Goal: Find contact information: Find contact information

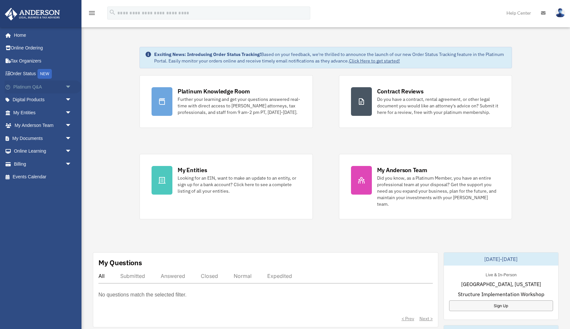
click at [56, 85] on link "Platinum Q&A arrow_drop_down" at bounding box center [43, 86] width 77 height 13
click at [65, 85] on span "arrow_drop_down" at bounding box center [71, 86] width 13 height 13
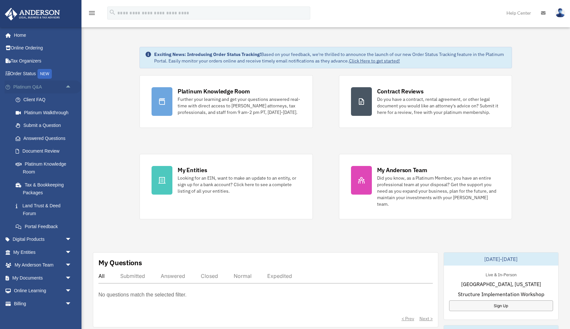
click at [65, 85] on span "arrow_drop_up" at bounding box center [71, 86] width 13 height 13
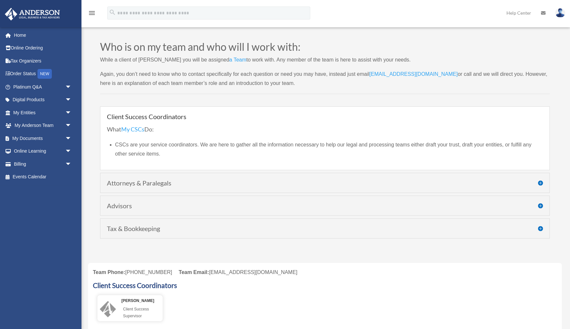
click at [232, 150] on li "CSCs are your service coordinators. We are here to gather all the information n…" at bounding box center [329, 149] width 428 height 18
click at [231, 183] on h4 "Attorneys & Paralegals" at bounding box center [325, 183] width 436 height 7
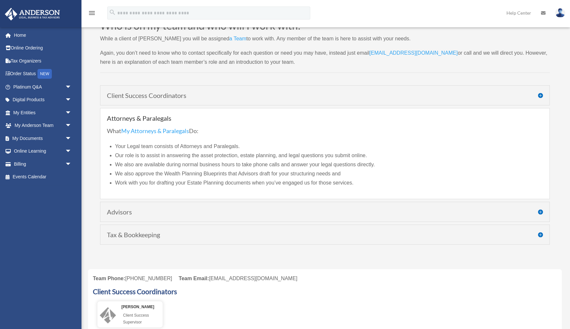
click at [176, 215] on h4 "Advisors" at bounding box center [325, 212] width 436 height 7
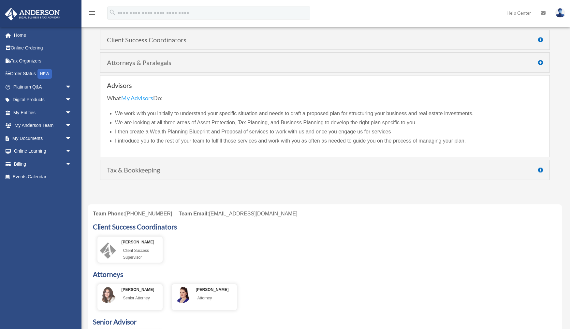
scroll to position [85, 0]
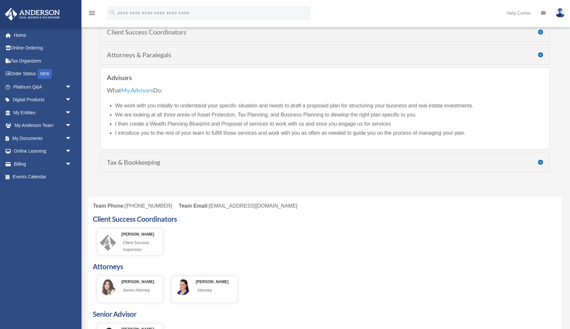
click at [275, 165] on h4 "Tax & Bookkeeping" at bounding box center [325, 162] width 436 height 7
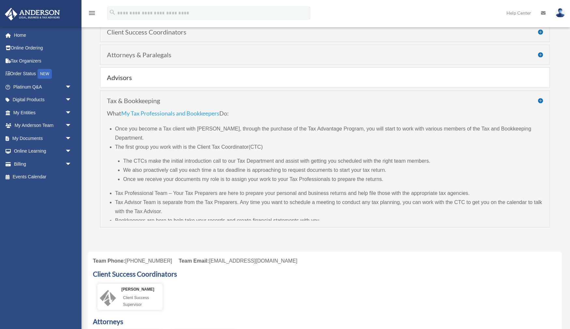
scroll to position [88, 0]
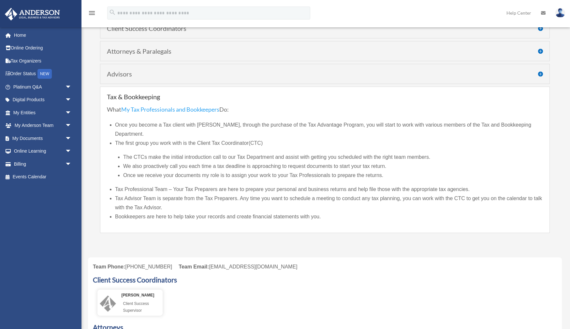
click at [388, 172] on ul "Once you become a Tax client with Anderson, through the purchase of the Tax Adv…" at bounding box center [329, 171] width 428 height 101
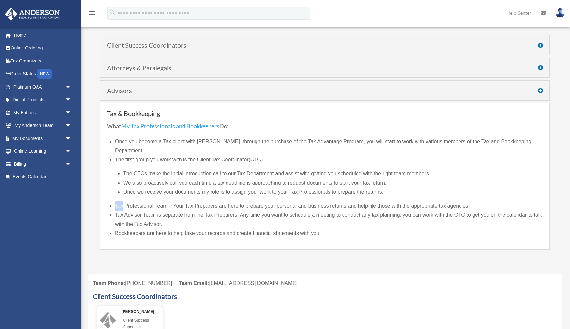
scroll to position [73, 0]
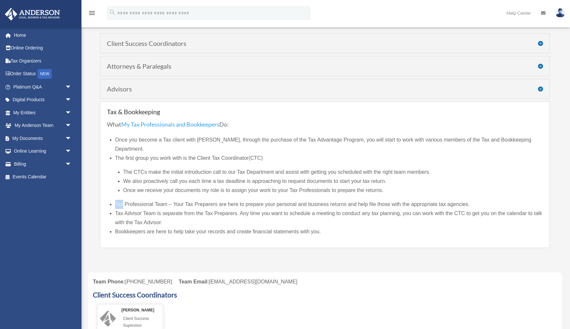
click at [195, 124] on link "My Tax Professionals and Bookkeepers" at bounding box center [170, 126] width 98 height 10
click at [199, 123] on link "My Tax Professionals and Bookkeepers" at bounding box center [170, 126] width 98 height 10
click at [275, 139] on span "Once you become a Tax client with Anderson, through the purchase of the Tax Adv…" at bounding box center [323, 144] width 416 height 15
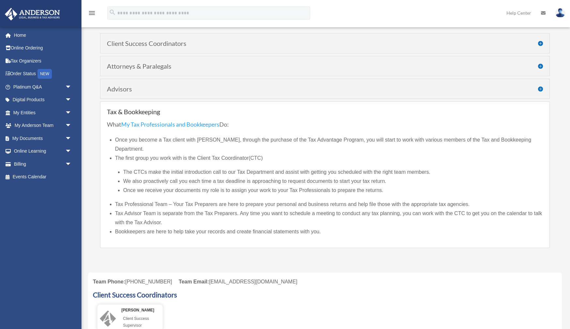
click at [212, 123] on link "My Tax Professionals and Bookkeepers" at bounding box center [170, 126] width 98 height 10
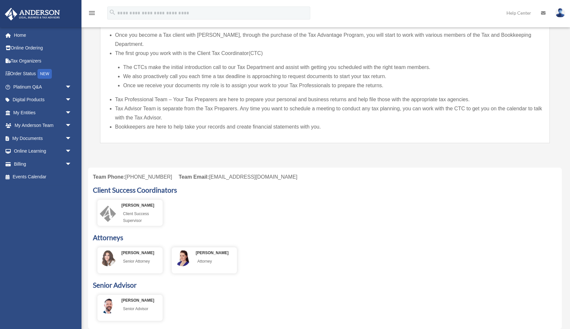
scroll to position [188, 0]
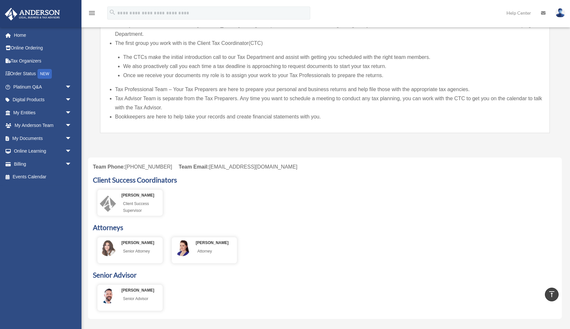
click at [138, 294] on div "Senior Advisor" at bounding box center [144, 299] width 44 height 10
click at [195, 240] on div "Miranda Bilodeau Attorney" at bounding box center [205, 248] width 63 height 17
click at [135, 240] on div "Gwendy Wolfe" at bounding box center [144, 243] width 44 height 7
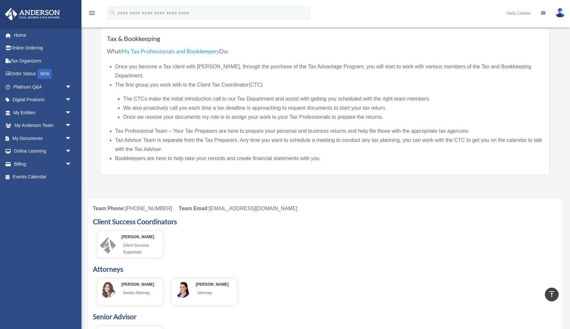
scroll to position [0, 0]
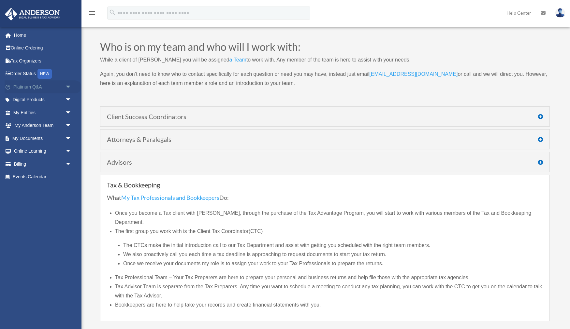
click at [30, 87] on link "Platinum Q&A arrow_drop_down" at bounding box center [43, 86] width 77 height 13
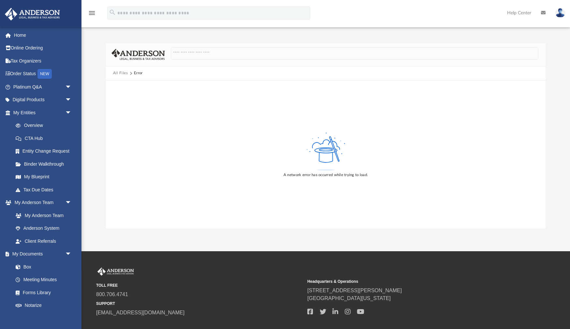
drag, startPoint x: 122, startPoint y: 70, endPoint x: 140, endPoint y: 73, distance: 18.7
click at [140, 73] on div "All Files Error" at bounding box center [130, 73] width 35 height 6
click at [325, 158] on icon at bounding box center [326, 156] width 14 height 13
click at [560, 11] on img at bounding box center [560, 12] width 10 height 9
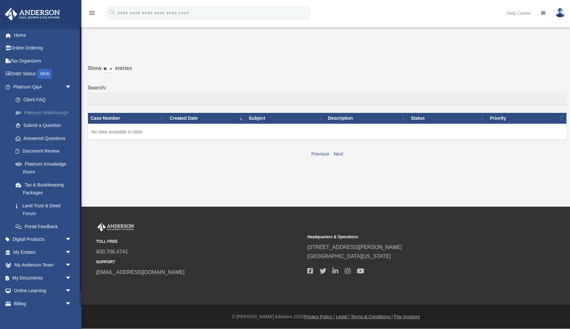
click at [53, 115] on link "Platinum Walkthrough" at bounding box center [45, 112] width 72 height 13
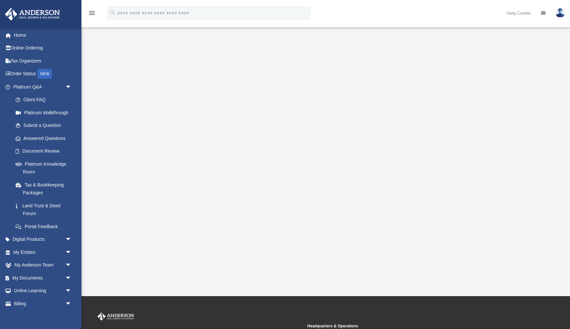
click at [562, 10] on img at bounding box center [560, 12] width 10 height 9
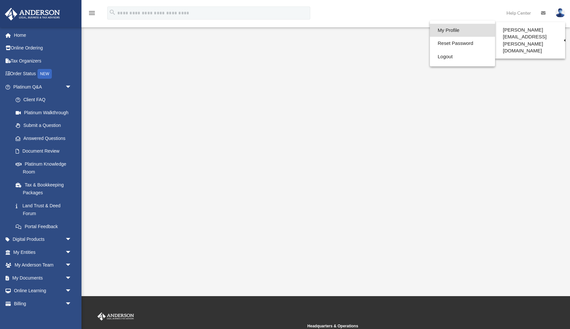
click at [441, 31] on link "My Profile" at bounding box center [462, 30] width 65 height 13
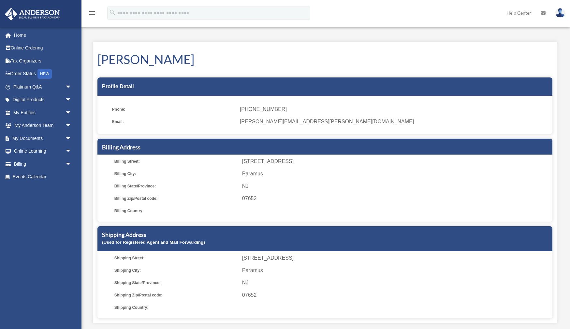
click at [275, 107] on span "[PHONE_NUMBER]" at bounding box center [394, 109] width 308 height 9
click at [267, 109] on span "[PHONE_NUMBER]" at bounding box center [394, 109] width 308 height 9
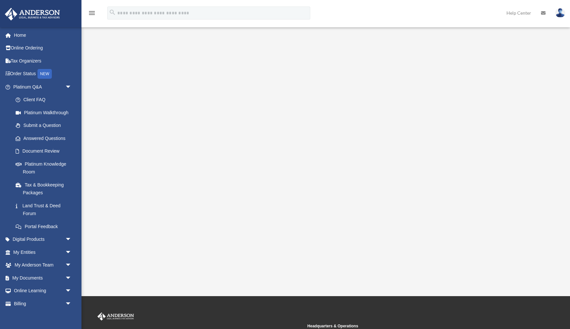
click at [564, 12] on img at bounding box center [560, 12] width 10 height 9
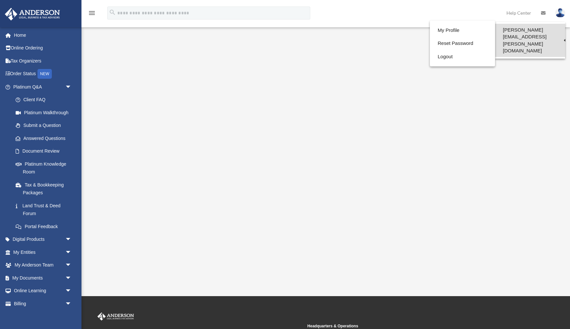
click at [525, 32] on link "[PERSON_NAME][EMAIL_ADDRESS][PERSON_NAME][DOMAIN_NAME]" at bounding box center [530, 40] width 70 height 33
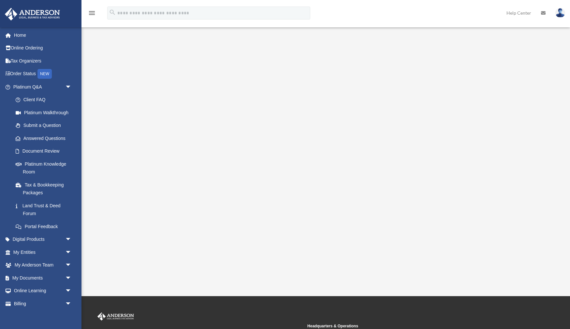
click at [562, 20] on link at bounding box center [560, 12] width 20 height 29
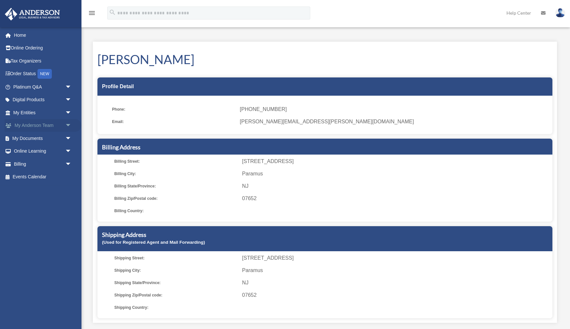
click at [48, 127] on link "My Anderson Team arrow_drop_down" at bounding box center [43, 125] width 77 height 13
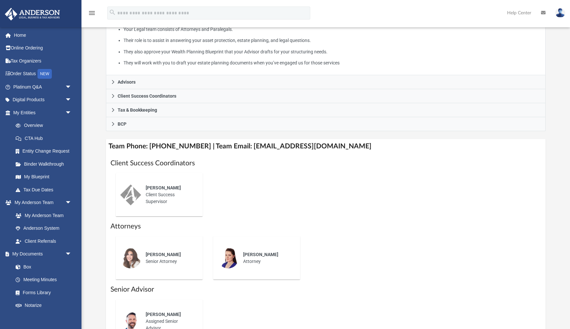
scroll to position [155, 0]
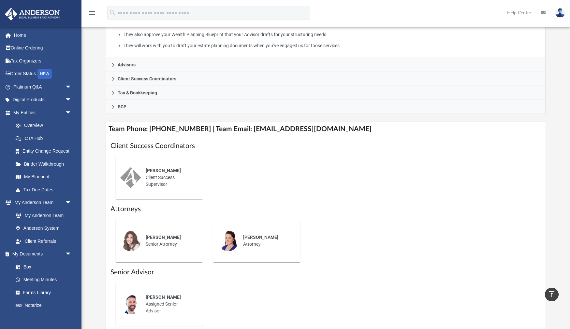
click at [164, 175] on div "[PERSON_NAME] Client Success Supervisor" at bounding box center [169, 178] width 57 height 30
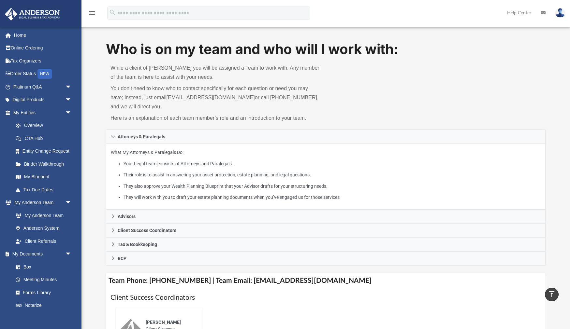
scroll to position [0, 0]
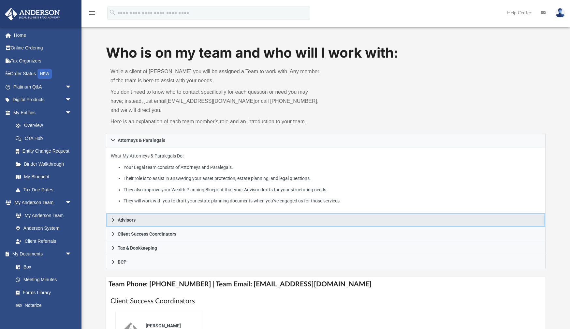
click at [142, 224] on link "Advisors" at bounding box center [326, 220] width 440 height 14
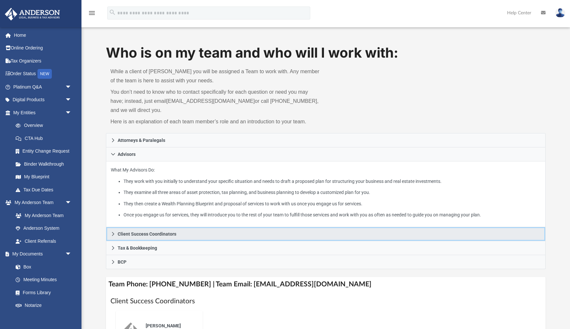
click at [156, 232] on span "Client Success Coordinators" at bounding box center [147, 234] width 59 height 5
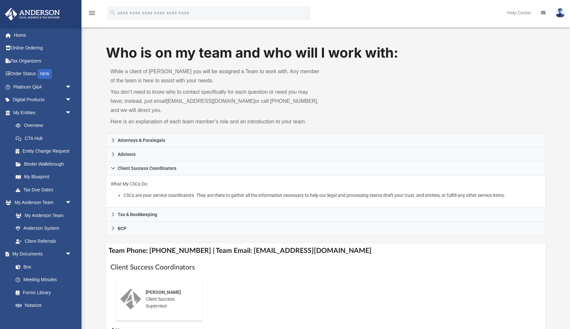
click at [193, 201] on div "What My CSCs Do: CSCs are your service coordinators. They are there to gather a…" at bounding box center [326, 192] width 440 height 32
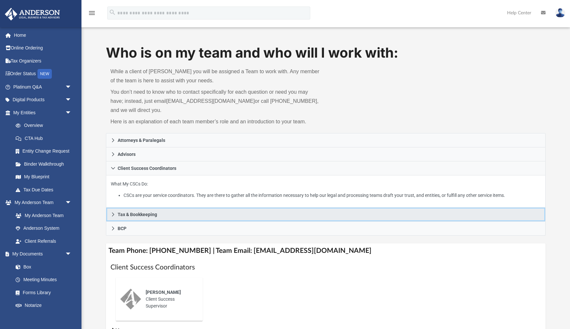
click at [177, 216] on link "Tax & Bookkeeping" at bounding box center [326, 215] width 440 height 14
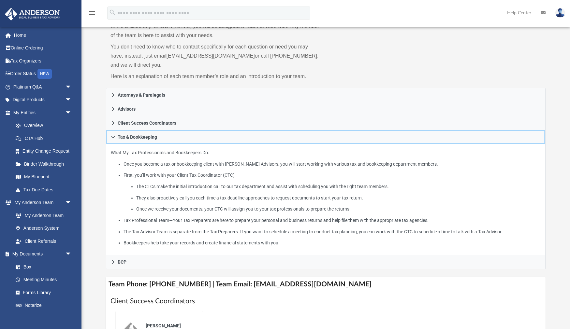
scroll to position [47, 0]
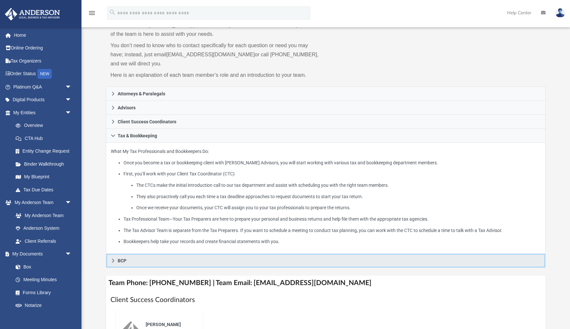
click at [196, 262] on link "BCP" at bounding box center [326, 261] width 440 height 14
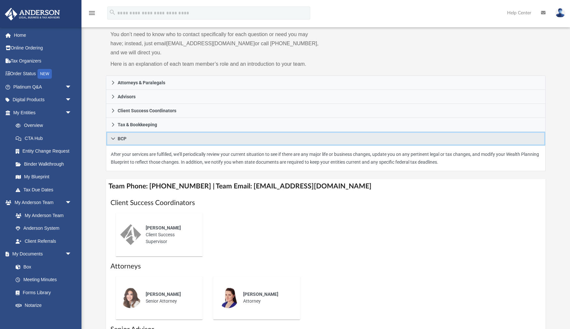
scroll to position [61, 0]
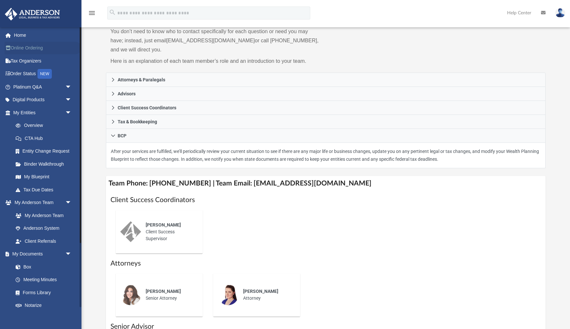
click at [41, 49] on link "Online Ordering" at bounding box center [43, 48] width 77 height 13
